Goal: Information Seeking & Learning: Learn about a topic

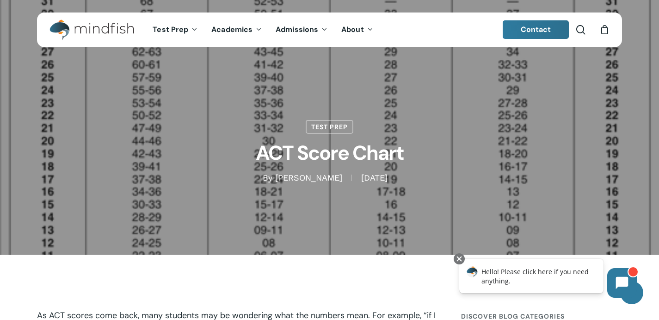
click at [182, 150] on h1 "ACT Score Chart" at bounding box center [330, 153] width 462 height 38
click at [338, 127] on link "Test Prep" at bounding box center [330, 125] width 48 height 14
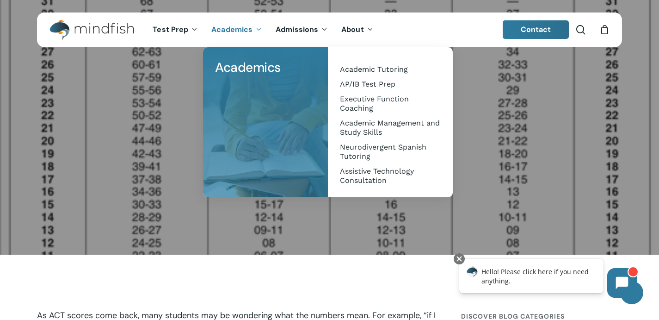
drag, startPoint x: 270, startPoint y: 123, endPoint x: 295, endPoint y: 117, distance: 25.0
click at [272, 123] on li "Academics" at bounding box center [265, 122] width 125 height 150
drag, startPoint x: 611, startPoint y: 123, endPoint x: 588, endPoint y: 117, distance: 24.5
click at [611, 123] on div "Test Prep ACT Score Chart By [PERSON_NAME] [DATE] [DATE] No Comments" at bounding box center [329, 127] width 585 height 112
